Goal: Find specific page/section: Find specific page/section

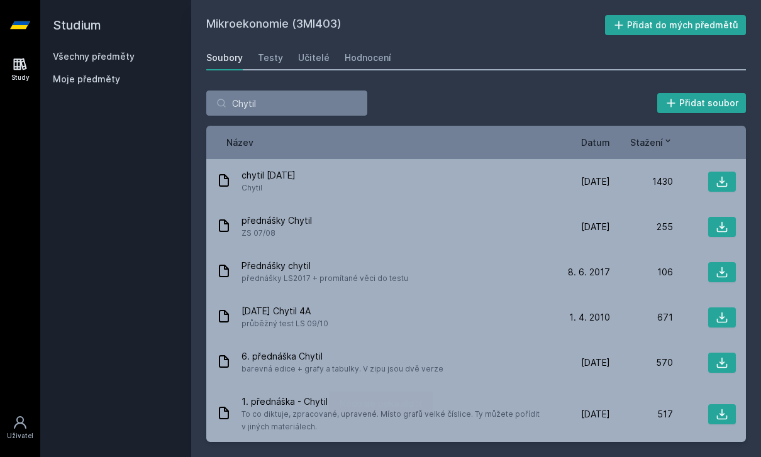
scroll to position [1006, 0]
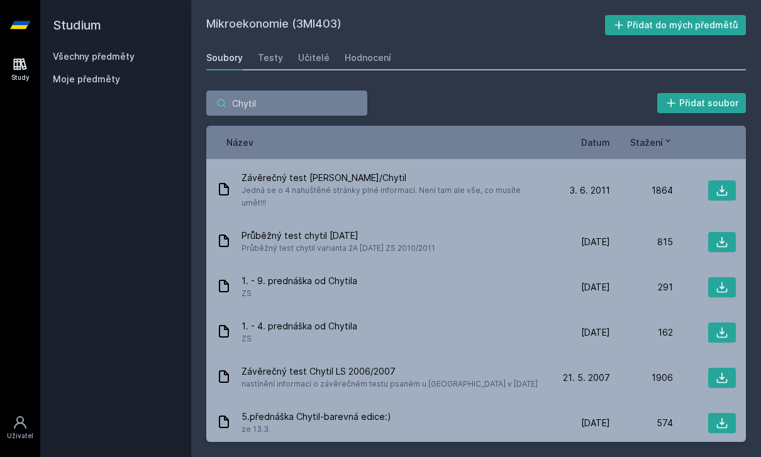
click at [321, 91] on input "Chytil" at bounding box center [286, 103] width 161 height 25
type input "C"
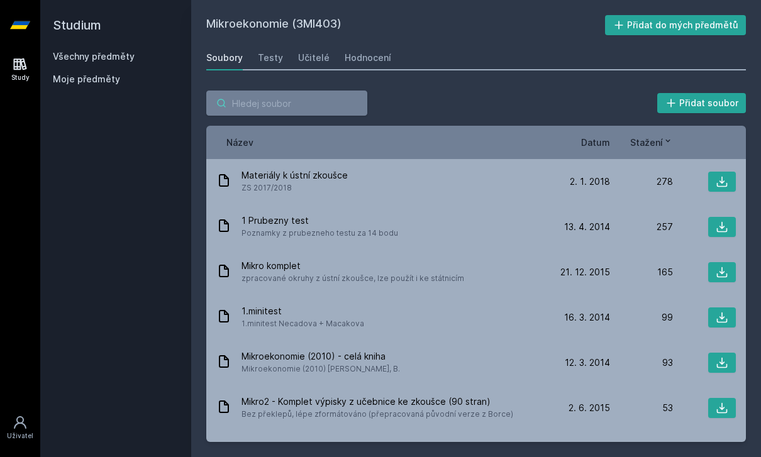
scroll to position [0, 0]
click at [503, 91] on div "Přidat soubor" at bounding box center [475, 103] width 539 height 25
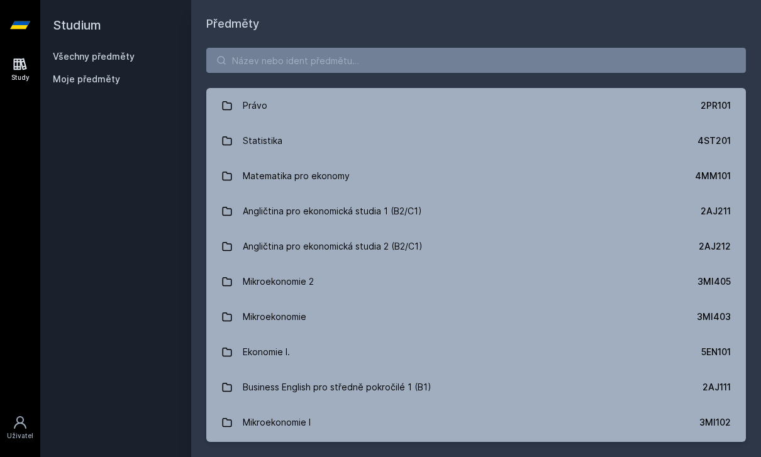
click at [470, 264] on link "Mikroekonomie 2 3MI405" at bounding box center [475, 281] width 539 height 35
click at [664, 299] on link "Mikroekonomie 3MI403" at bounding box center [475, 316] width 539 height 35
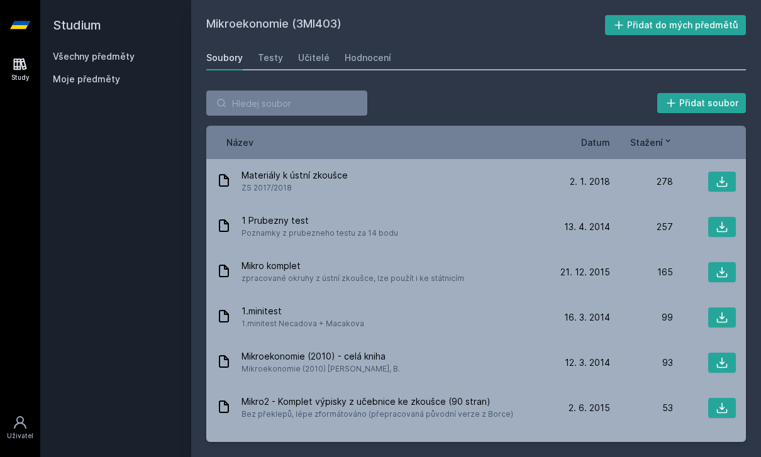
click at [653, 136] on span "Stažení" at bounding box center [646, 142] width 33 height 13
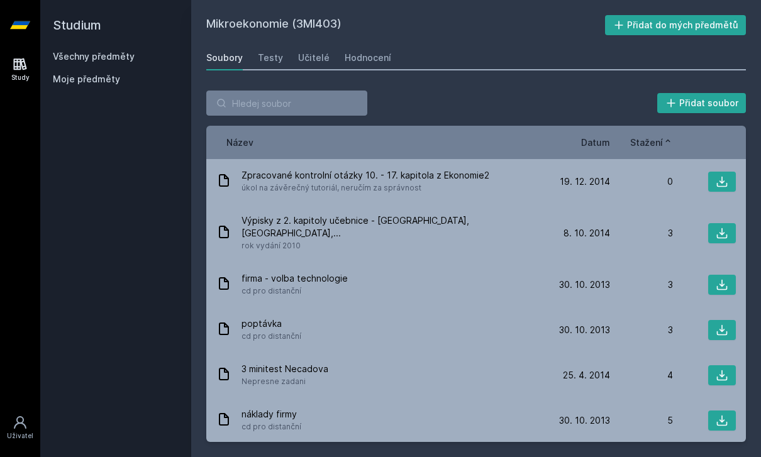
click at [656, 136] on span "Stažení" at bounding box center [646, 142] width 33 height 13
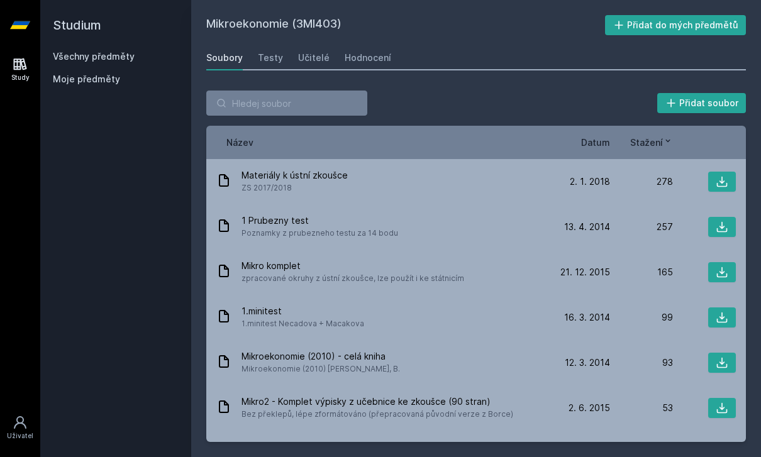
click at [720, 266] on icon at bounding box center [721, 272] width 13 height 13
click at [717, 177] on icon at bounding box center [722, 182] width 11 height 11
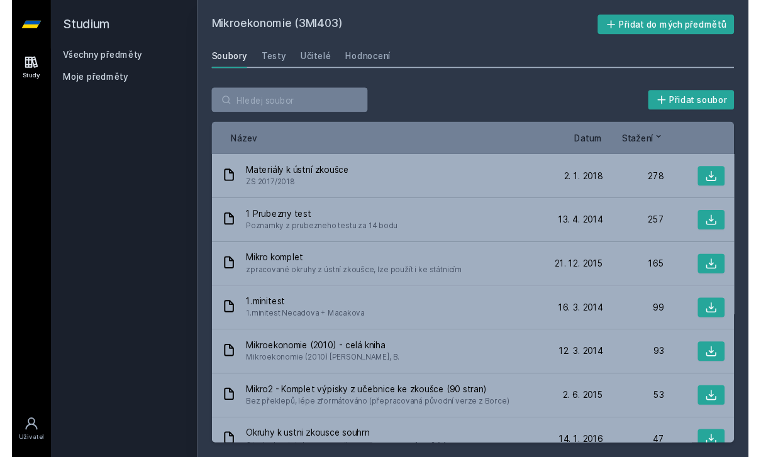
scroll to position [40, 0]
